Goal: Check status

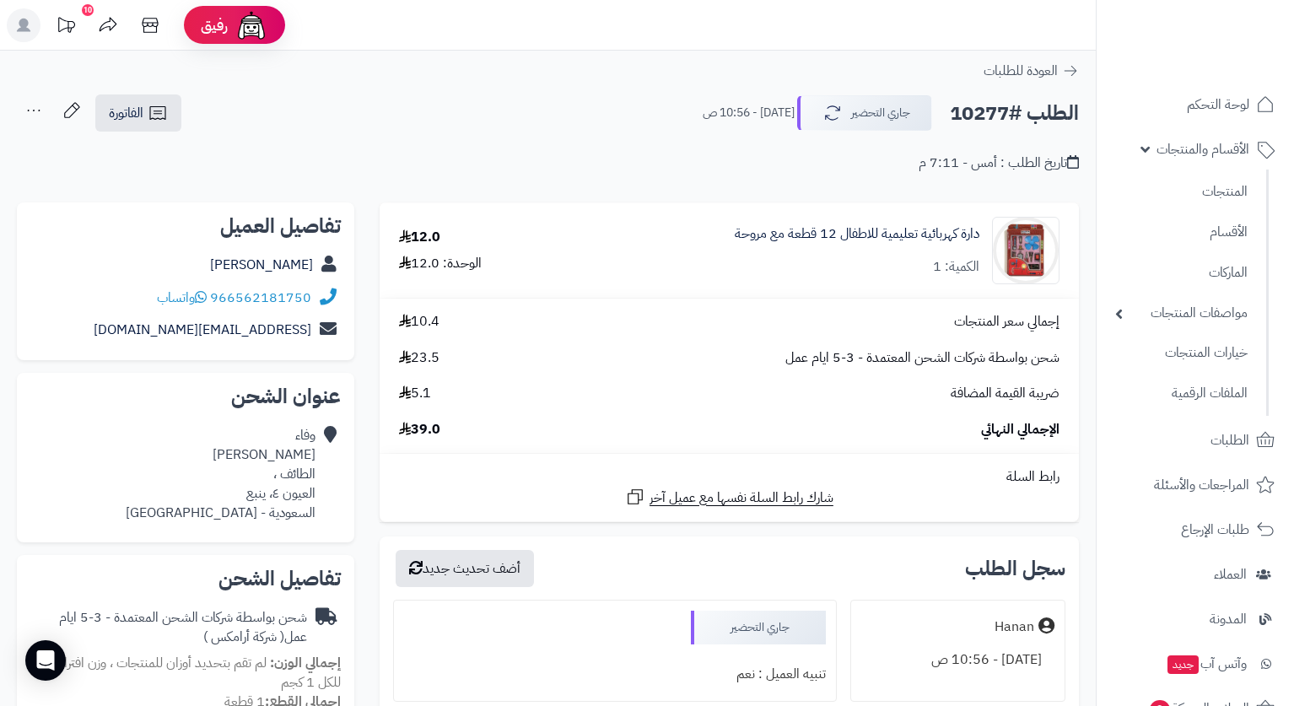
click at [947, 10] on header "رفيق ! 10 الطلبات معالجة مكتمل إرجاع المنتجات العملاء المتواجدون الان 7930 عملا…" at bounding box center [647, 25] width 1294 height 51
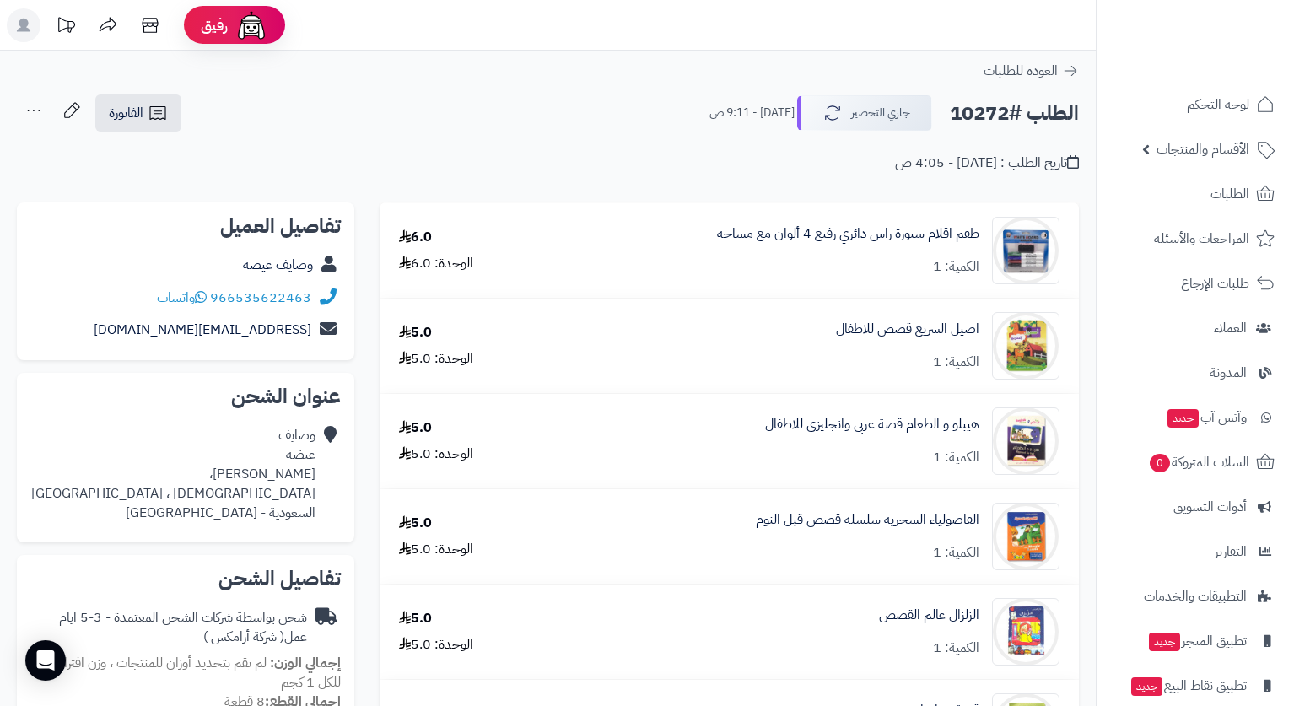
click at [545, 113] on div "الطلب #10272 جاري التحضير اليوم - 9:11 ص الفاتورة طباعة الفاتورة إرسال الفاتورة…" at bounding box center [548, 114] width 1062 height 40
click at [980, 18] on header "رفيق ! الطلبات معالجة مكتمل إرجاع المنتجات العملاء المتواجدون الان 7922 عملاء م…" at bounding box center [647, 25] width 1294 height 51
